Goal: Task Accomplishment & Management: Use online tool/utility

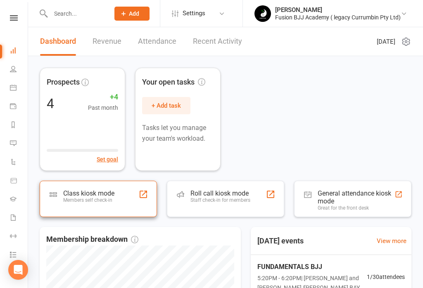
click at [84, 210] on div "Class kiosk mode Members self check-in" at bounding box center [88, 200] width 51 height 21
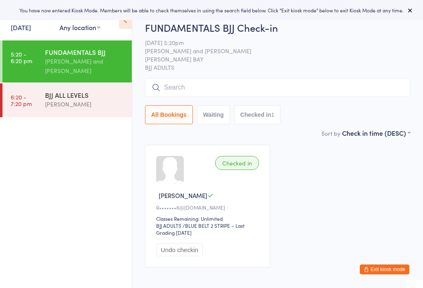
click at [263, 80] on input "search" at bounding box center [277, 87] width 265 height 19
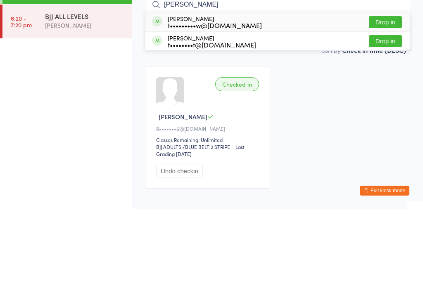
type input "[PERSON_NAME]"
click at [388, 114] on button "Drop in" at bounding box center [385, 120] width 33 height 12
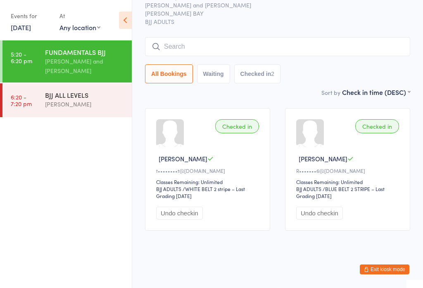
click at [271, 37] on input "search" at bounding box center [277, 46] width 265 height 19
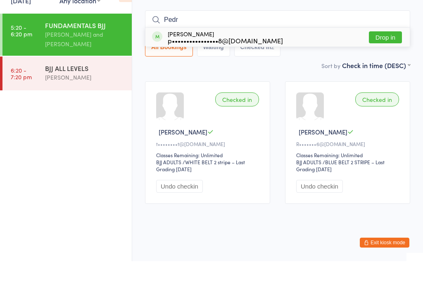
type input "Pedr"
click at [379, 58] on button "Drop in" at bounding box center [385, 64] width 33 height 12
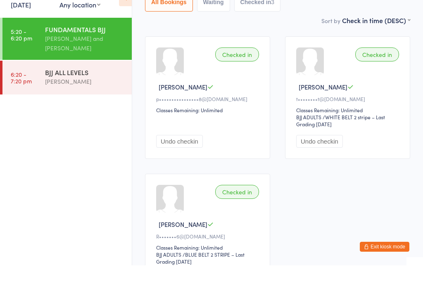
scroll to position [74, 0]
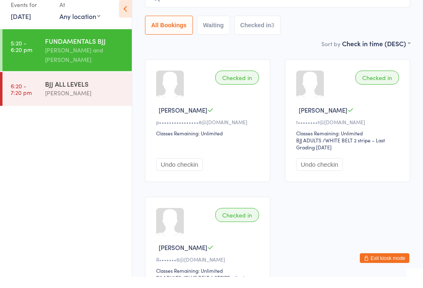
click at [80, 57] on div "Fabio Glazer and Neil Campbell" at bounding box center [85, 66] width 80 height 19
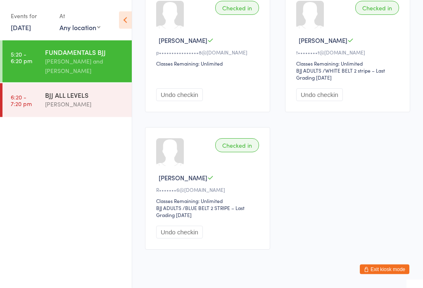
scroll to position [127, 0]
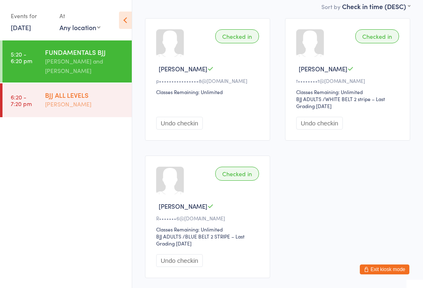
click at [68, 106] on div "[PERSON_NAME]" at bounding box center [85, 105] width 80 height 10
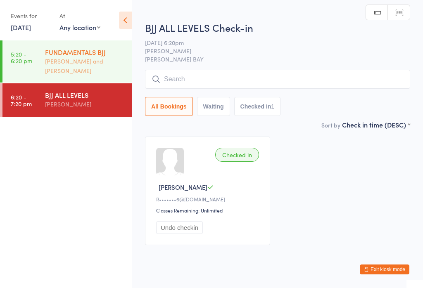
click at [78, 63] on div "Fabio Glazer and Neil Campbell" at bounding box center [85, 66] width 80 height 19
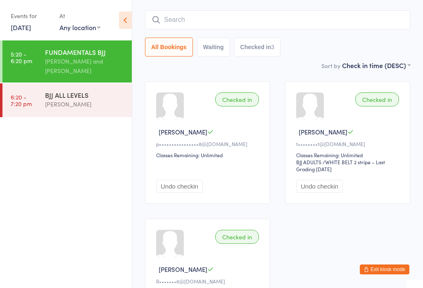
scroll to position [63, 0]
click at [59, 98] on div "BJJ ALL LEVELS" at bounding box center [85, 94] width 80 height 9
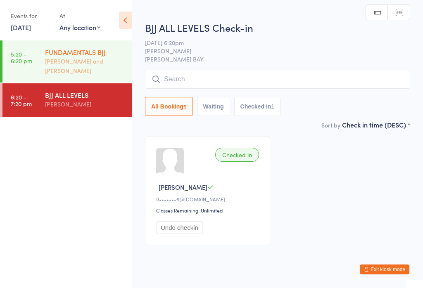
click at [84, 57] on div "FUNDAMENTALS BJJ" at bounding box center [85, 52] width 80 height 9
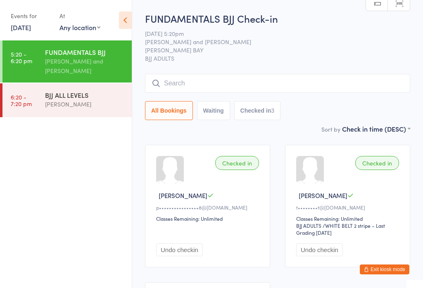
click at [207, 92] on input "search" at bounding box center [277, 83] width 265 height 19
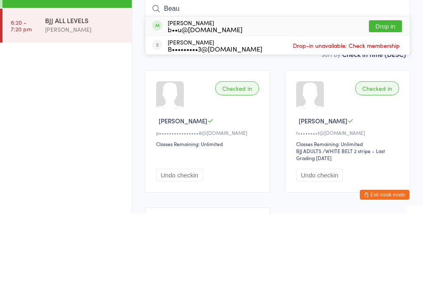
type input "Beau"
click at [209, 101] on div "b••u@roryschoice.com.au" at bounding box center [205, 104] width 75 height 7
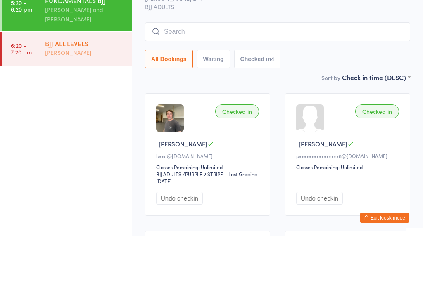
click at [79, 90] on div "BJJ ALL LEVELS" at bounding box center [85, 94] width 80 height 9
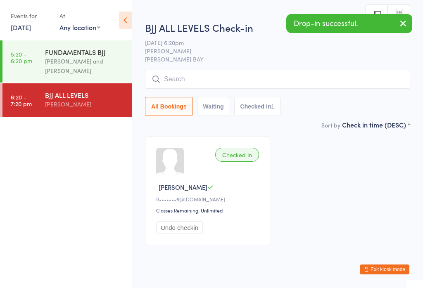
click at [239, 80] on input "search" at bounding box center [277, 79] width 265 height 19
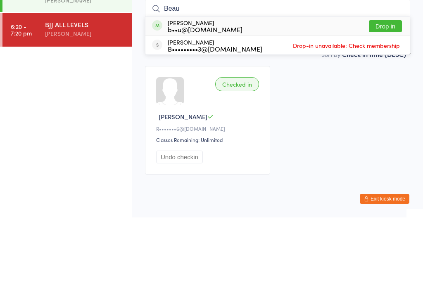
type input "Beau"
click at [210, 97] on div "b••u@roryschoice.com.au" at bounding box center [205, 100] width 75 height 7
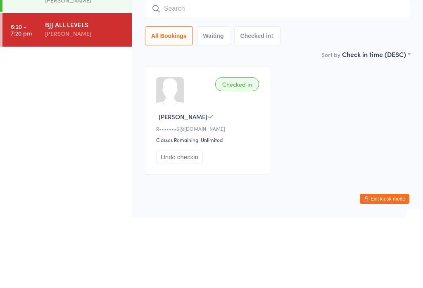
scroll to position [25, 0]
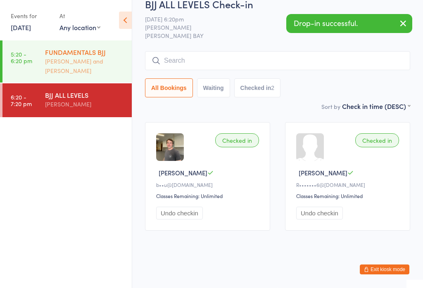
click at [74, 66] on div "Fabio Glazer and Neil Campbell" at bounding box center [85, 66] width 80 height 19
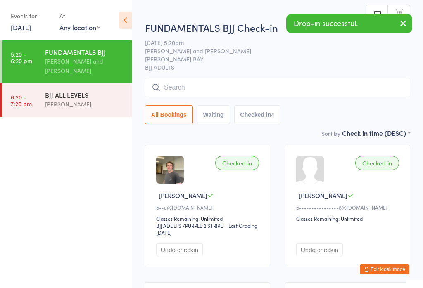
click at [221, 85] on input "search" at bounding box center [277, 87] width 265 height 19
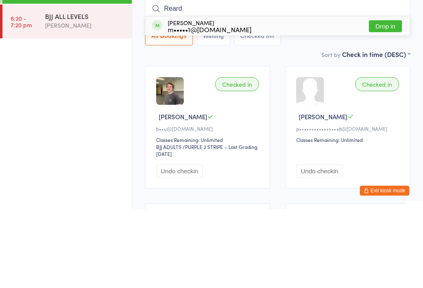
type input "Reard"
click at [386, 99] on button "Drop in" at bounding box center [385, 105] width 33 height 12
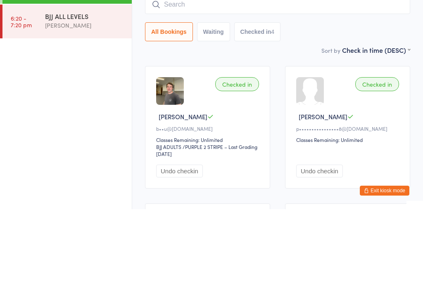
scroll to position [79, 0]
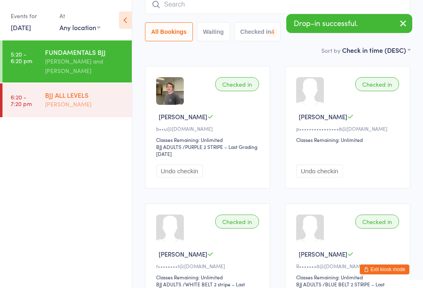
click at [66, 100] on div "BJJ ALL LEVELS" at bounding box center [85, 94] width 80 height 9
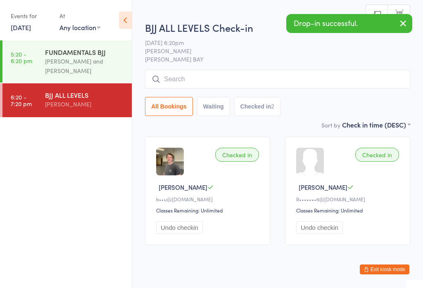
click at [214, 78] on input "search" at bounding box center [277, 79] width 265 height 19
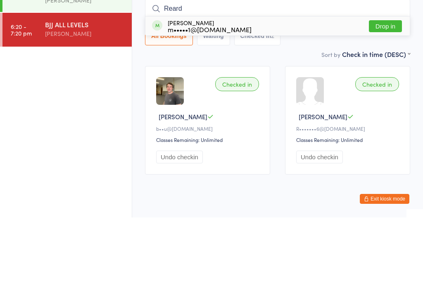
type input "Reard"
click at [386, 91] on button "Drop in" at bounding box center [385, 97] width 33 height 12
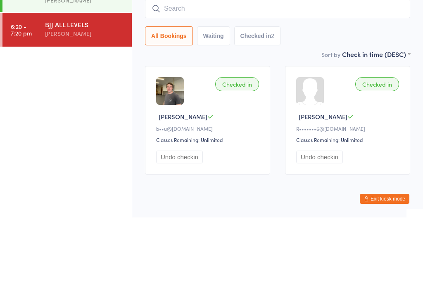
scroll to position [25, 0]
